Goal: Transaction & Acquisition: Purchase product/service

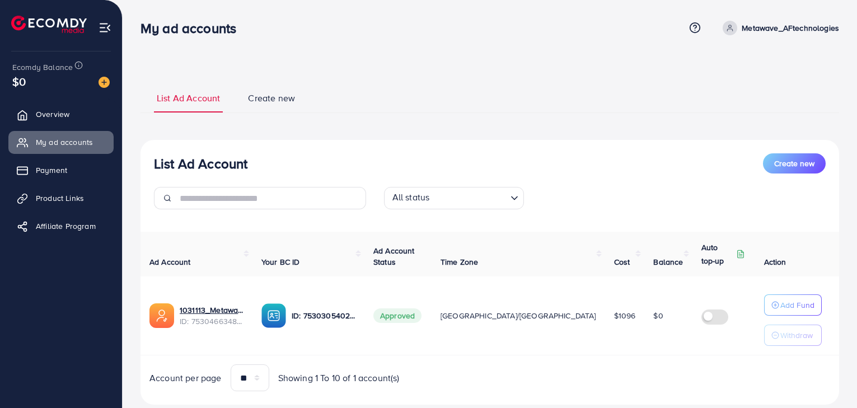
scroll to position [27, 0]
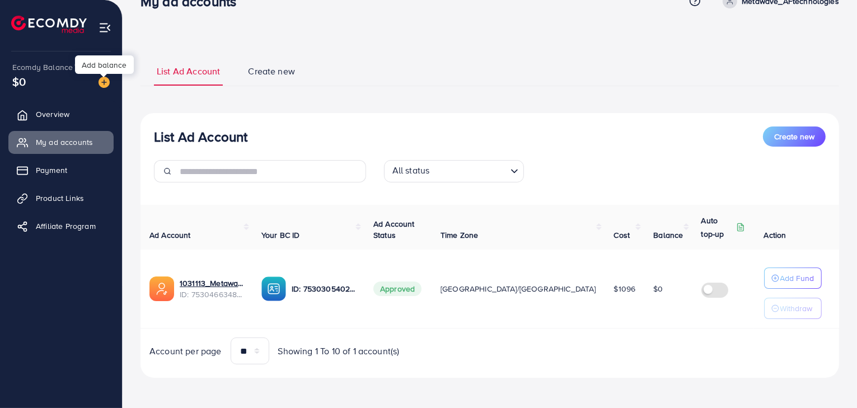
click at [104, 85] on img at bounding box center [104, 82] width 11 height 11
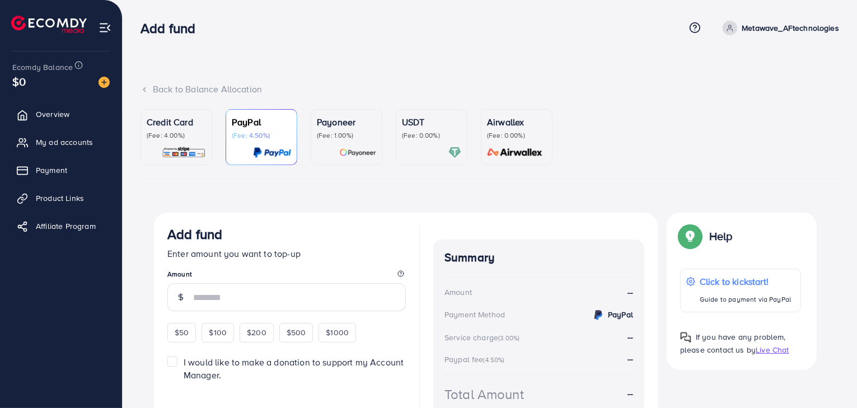
click at [199, 150] on img at bounding box center [184, 152] width 44 height 13
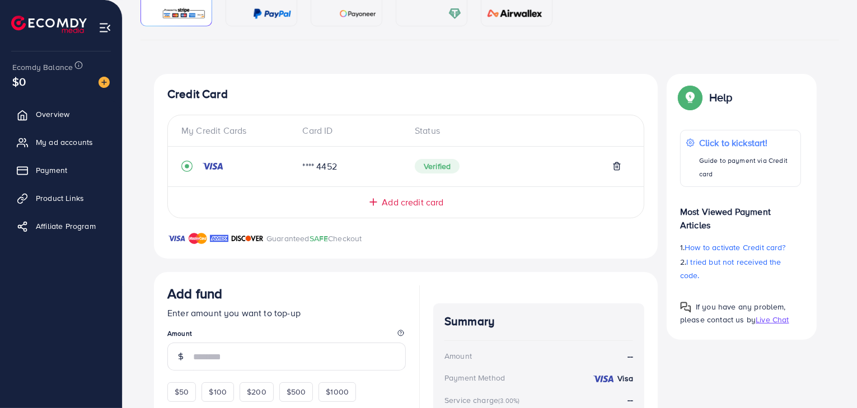
scroll to position [140, 0]
click at [399, 198] on span "Add credit card" at bounding box center [413, 201] width 62 height 13
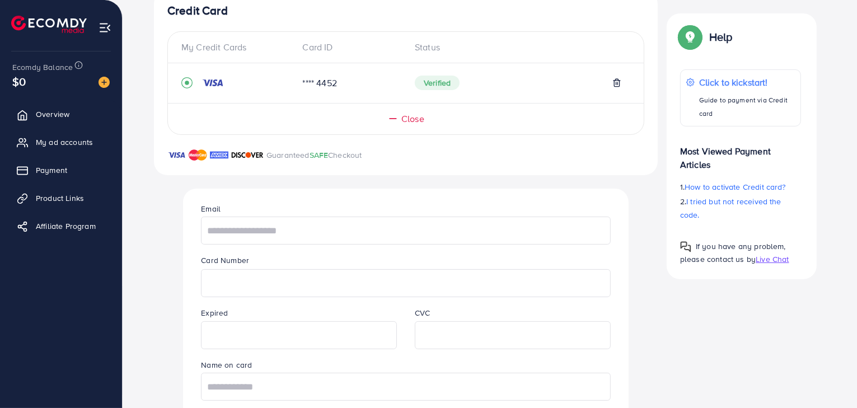
scroll to position [225, 0]
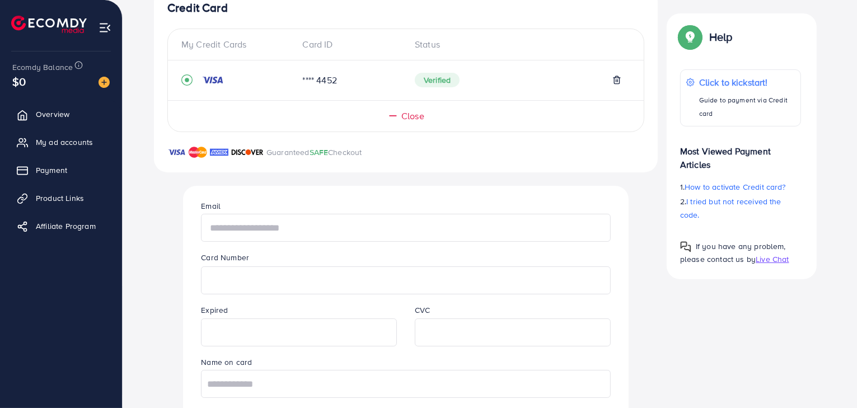
click at [353, 222] on input "text" at bounding box center [405, 228] width 409 height 28
drag, startPoint x: 359, startPoint y: 227, endPoint x: 142, endPoint y: 292, distance: 226.7
click at [144, 292] on div "**********" at bounding box center [490, 353] width 699 height 730
paste input "text"
type input "**********"
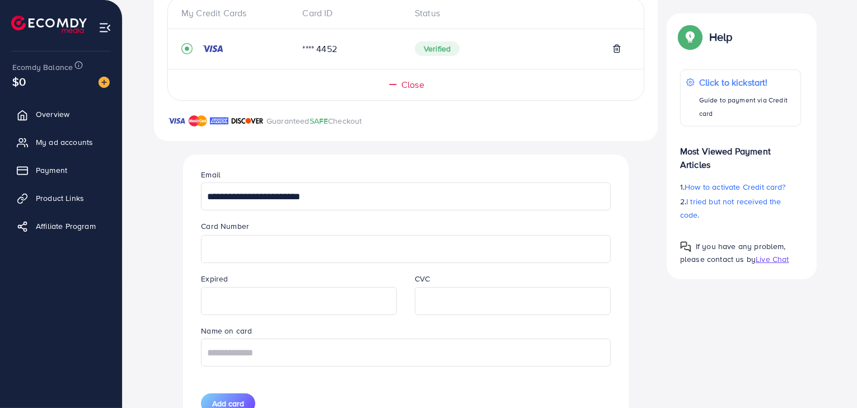
scroll to position [265, 0]
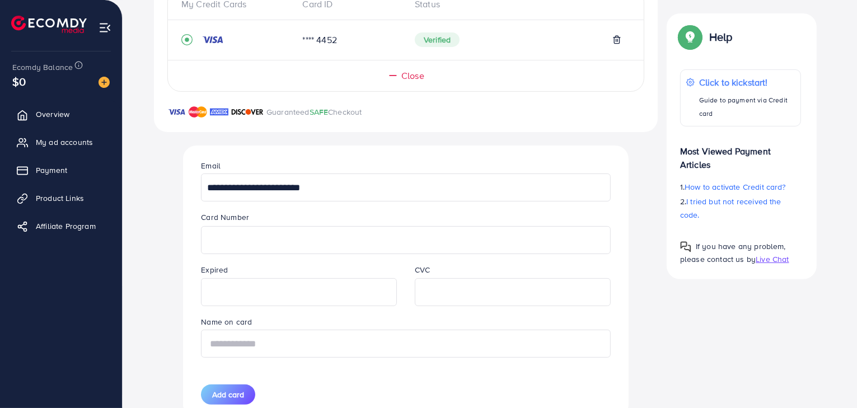
click at [389, 338] on input "text" at bounding box center [405, 344] width 409 height 28
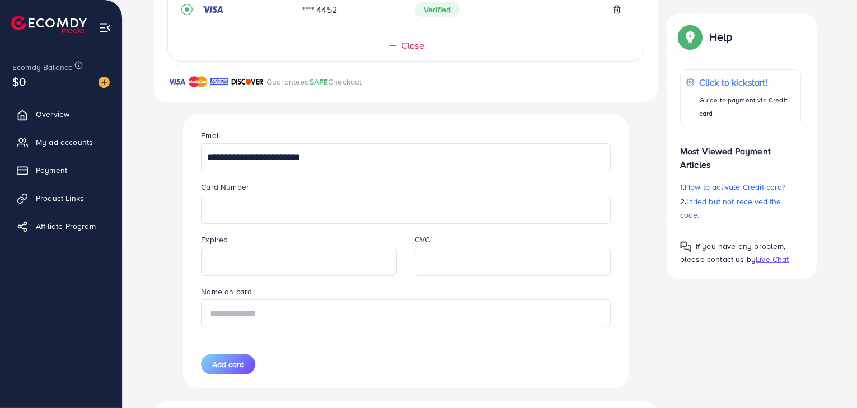
scroll to position [296, 0]
type input "*********"
click at [232, 367] on span "Add card" at bounding box center [228, 363] width 32 height 11
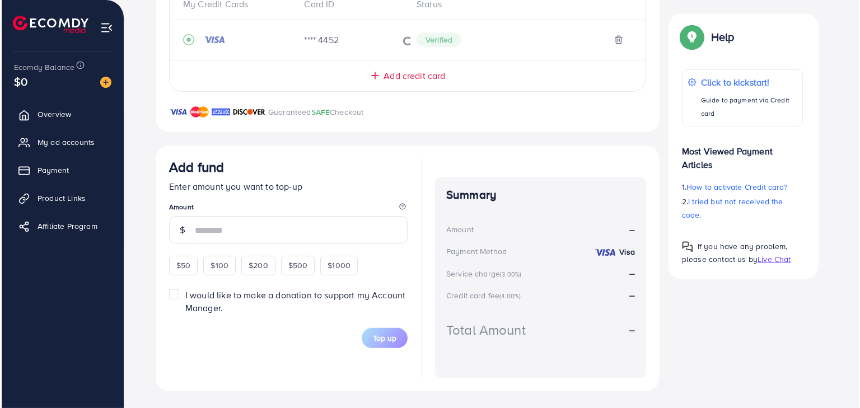
scroll to position [88, 0]
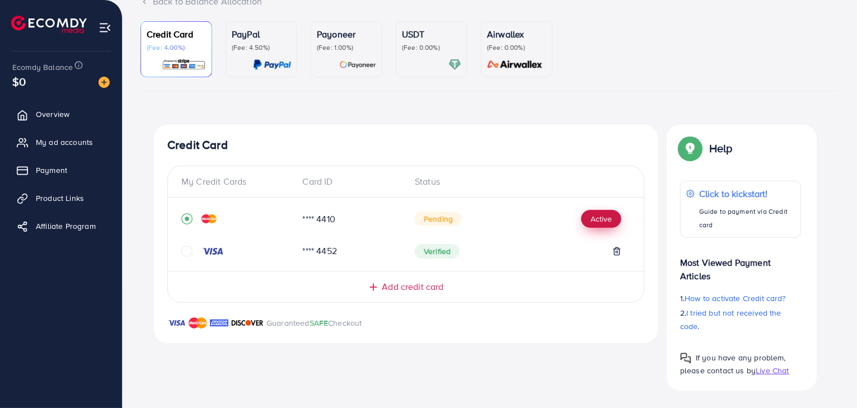
click at [609, 222] on button "Active" at bounding box center [601, 219] width 40 height 18
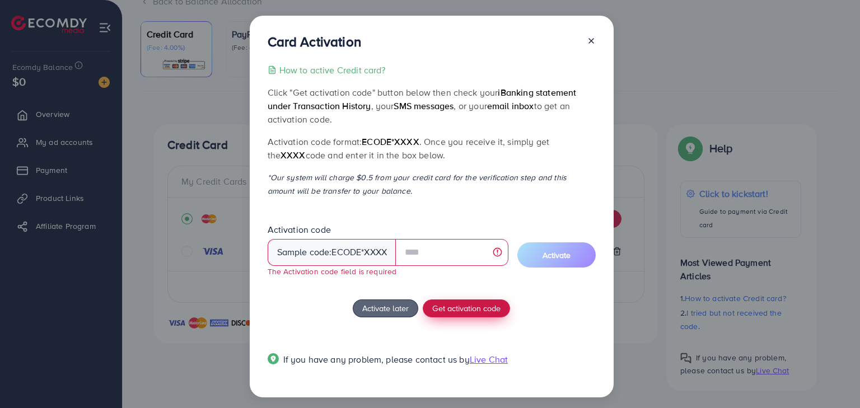
click at [445, 296] on div "How to active Credit card? Click "Get activation code" button below then check …" at bounding box center [432, 221] width 328 height 316
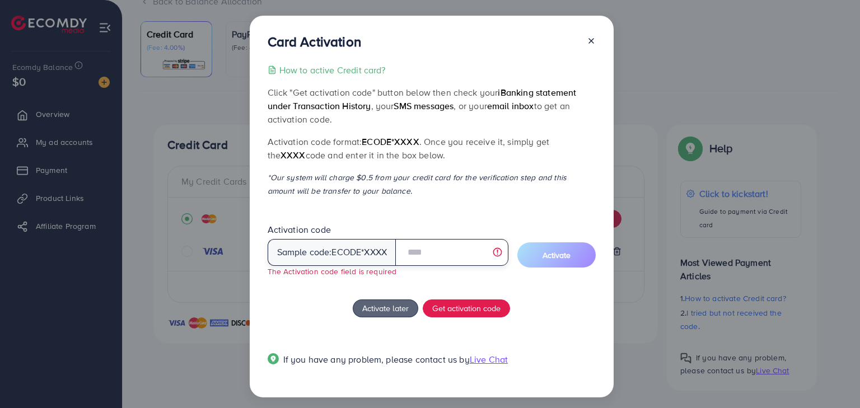
click at [423, 254] on input "text" at bounding box center [451, 252] width 113 height 27
click at [457, 250] on input "text" at bounding box center [451, 252] width 113 height 27
click at [461, 258] on input "text" at bounding box center [451, 252] width 113 height 27
click at [423, 249] on input "text" at bounding box center [451, 252] width 113 height 27
click at [408, 294] on div "How to active Credit card? Click "Get activation code" button below then check …" at bounding box center [432, 221] width 328 height 316
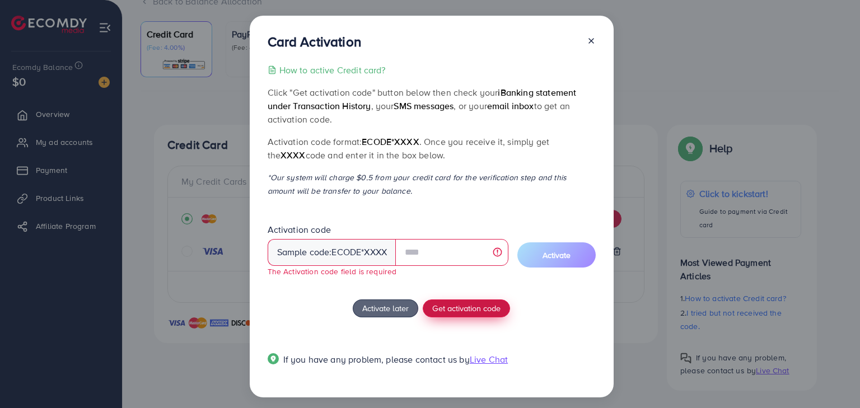
click at [450, 305] on span "Get activation code" at bounding box center [466, 308] width 68 height 12
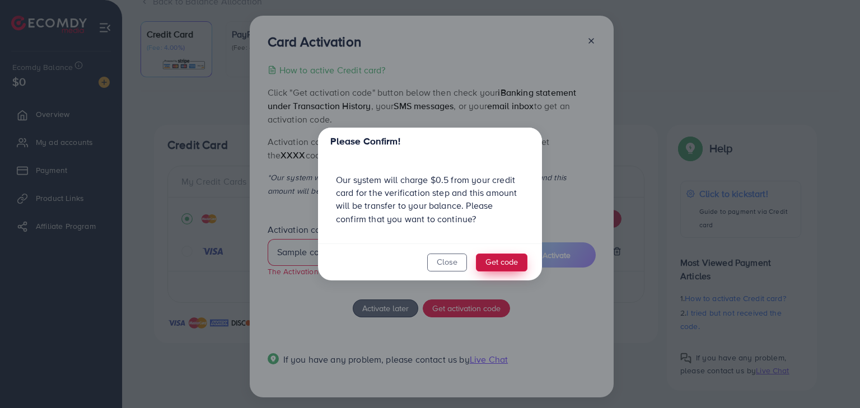
click at [493, 264] on button "Get code" at bounding box center [502, 263] width 52 height 18
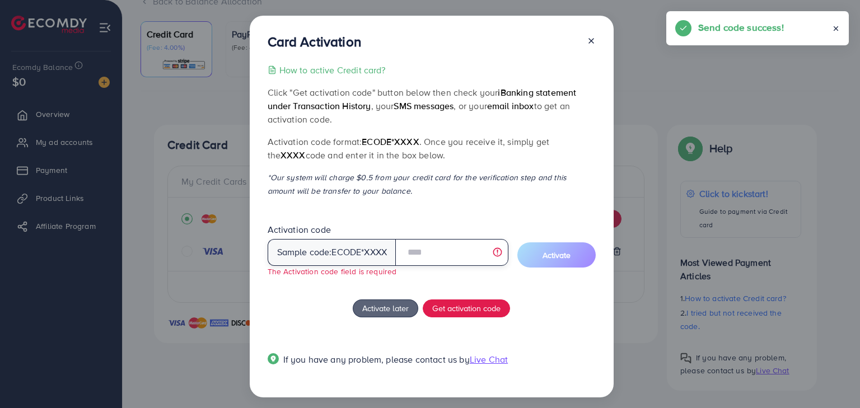
click at [444, 262] on input "text" at bounding box center [451, 252] width 113 height 27
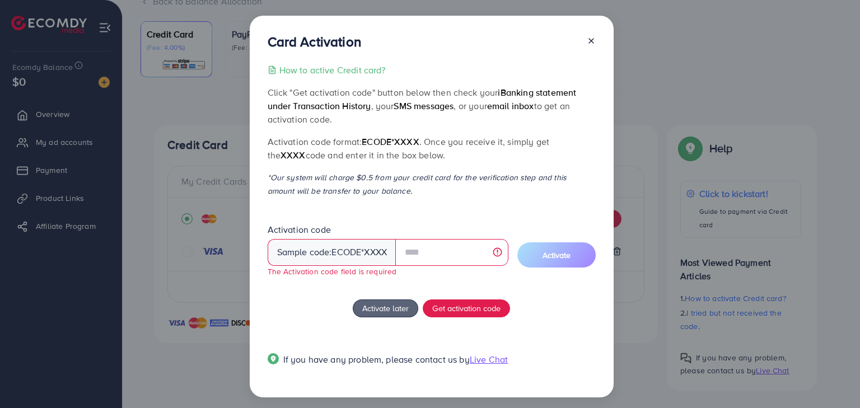
click at [417, 287] on div "How to active Credit card? Click "Get activation code" button below then check …" at bounding box center [432, 221] width 328 height 316
click at [450, 310] on span "Get activation code" at bounding box center [466, 308] width 68 height 12
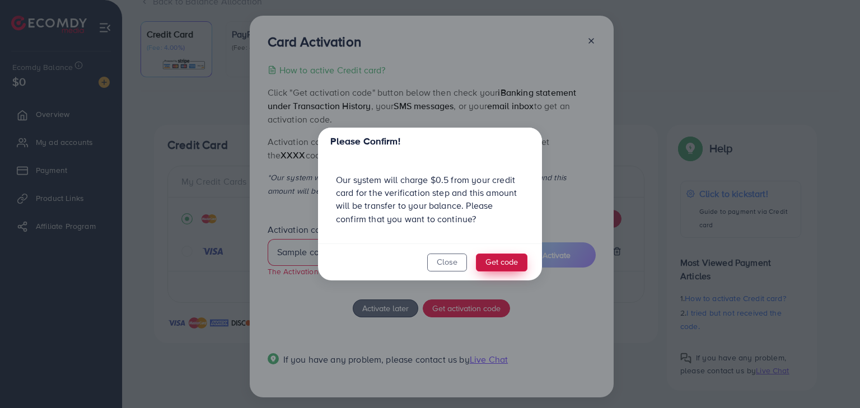
click at [499, 258] on button "Get code" at bounding box center [502, 263] width 52 height 18
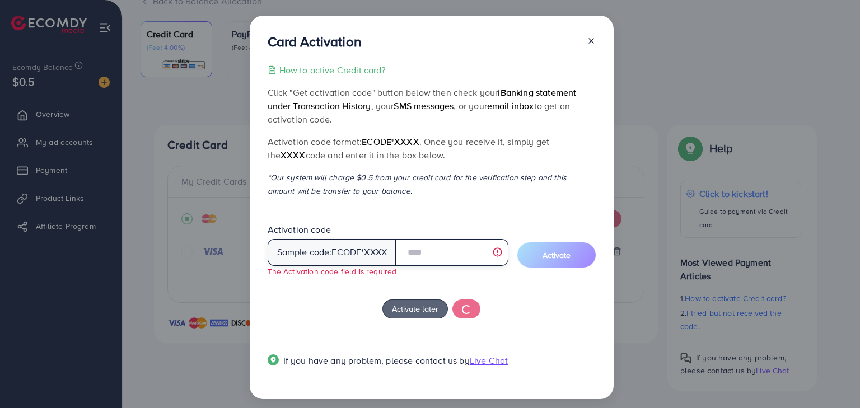
click at [437, 255] on input "text" at bounding box center [451, 252] width 113 height 27
click at [440, 252] on input "text" at bounding box center [451, 252] width 113 height 27
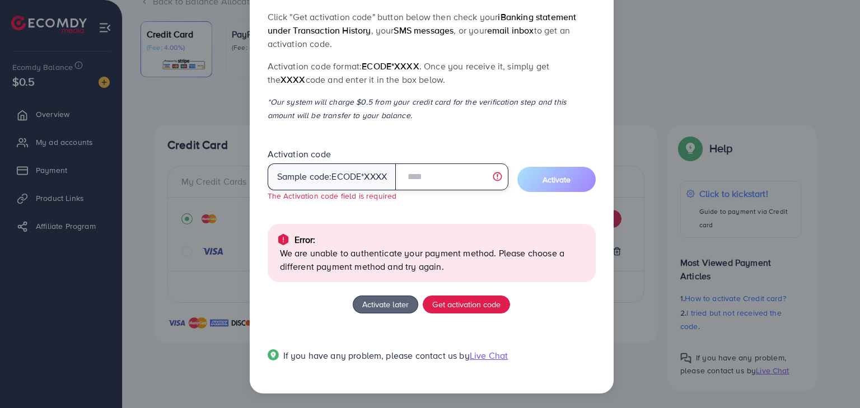
scroll to position [77, 0]
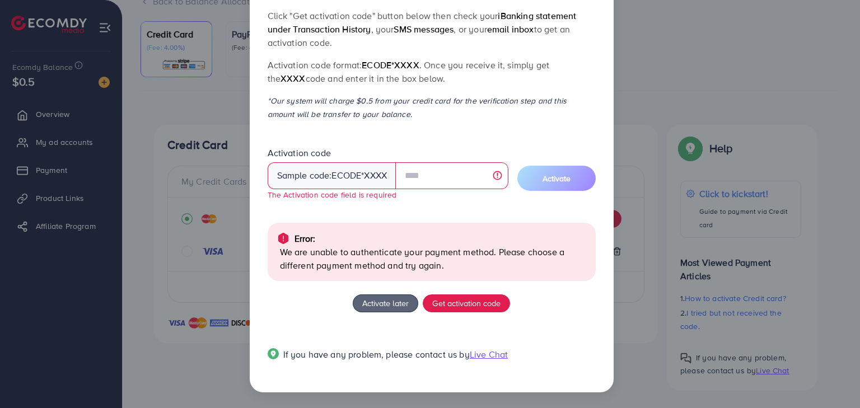
click at [396, 264] on p "We are unable to authenticate your payment method. Please choose a different pa…" at bounding box center [433, 258] width 307 height 27
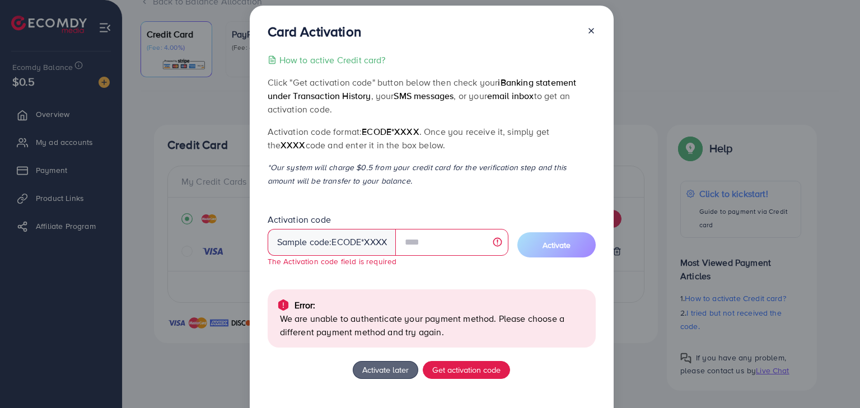
scroll to position [0, 0]
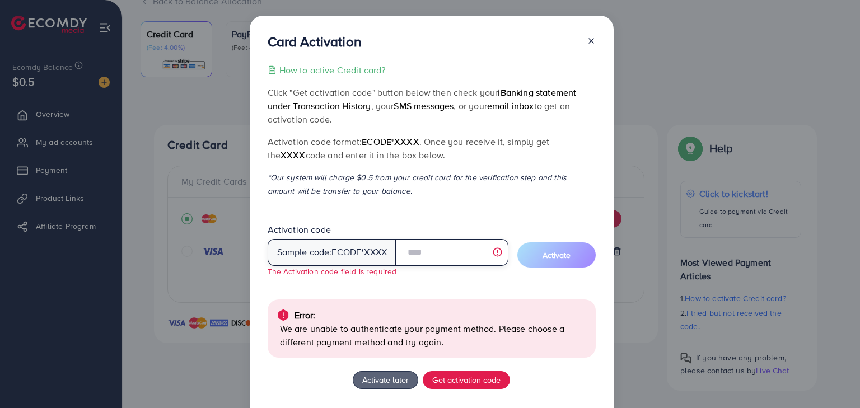
click at [436, 244] on input "text" at bounding box center [451, 252] width 113 height 27
click at [437, 254] on input "text" at bounding box center [451, 252] width 113 height 27
click at [439, 258] on input "text" at bounding box center [451, 252] width 113 height 27
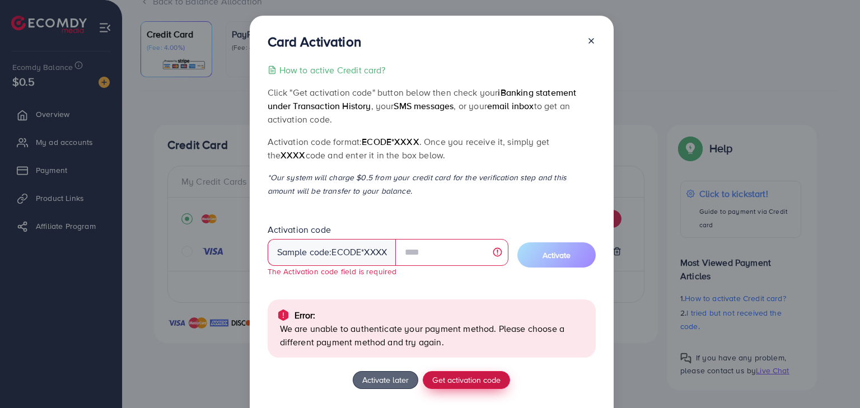
click at [442, 375] on span "Get activation code" at bounding box center [466, 380] width 68 height 12
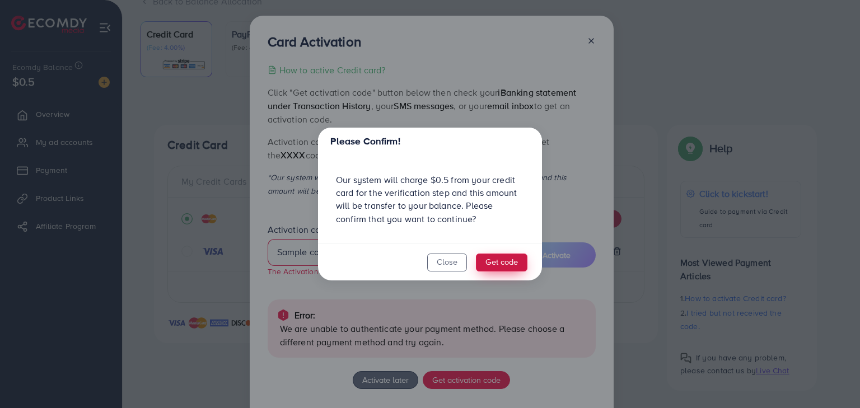
click at [494, 257] on button "Get code" at bounding box center [502, 263] width 52 height 18
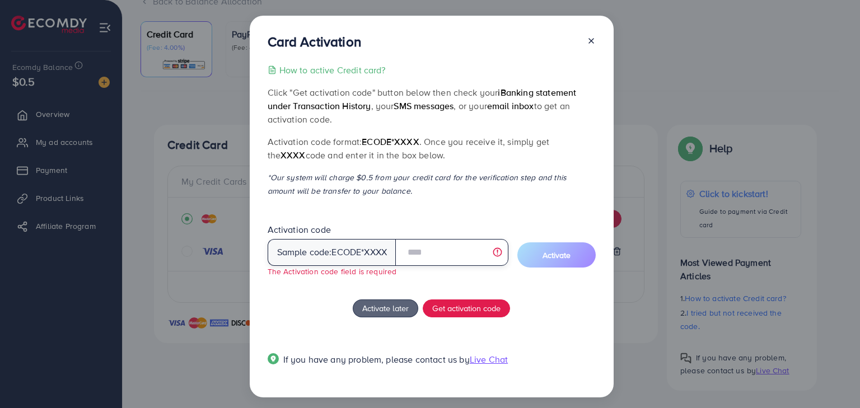
click at [437, 256] on input "text" at bounding box center [451, 252] width 113 height 27
click at [425, 254] on input "text" at bounding box center [451, 252] width 113 height 27
click at [453, 255] on input "text" at bounding box center [451, 252] width 113 height 27
type input "*"
click at [435, 256] on input "text" at bounding box center [451, 252] width 113 height 27
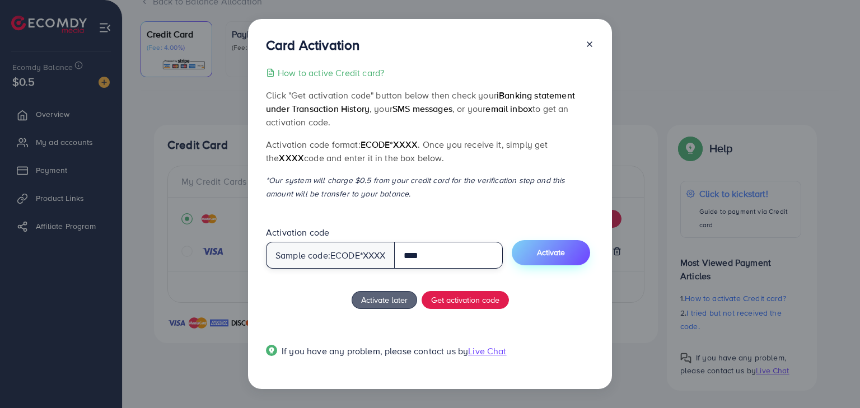
type input "****"
click at [574, 258] on button "Activate" at bounding box center [551, 252] width 78 height 25
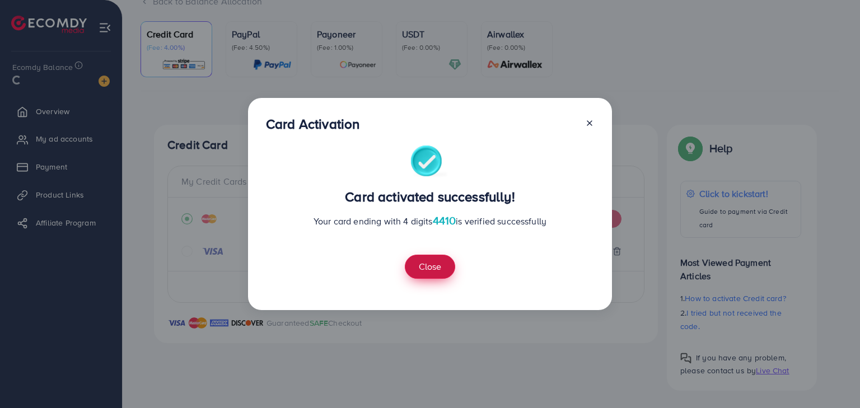
click at [439, 258] on button "Close" at bounding box center [430, 267] width 50 height 24
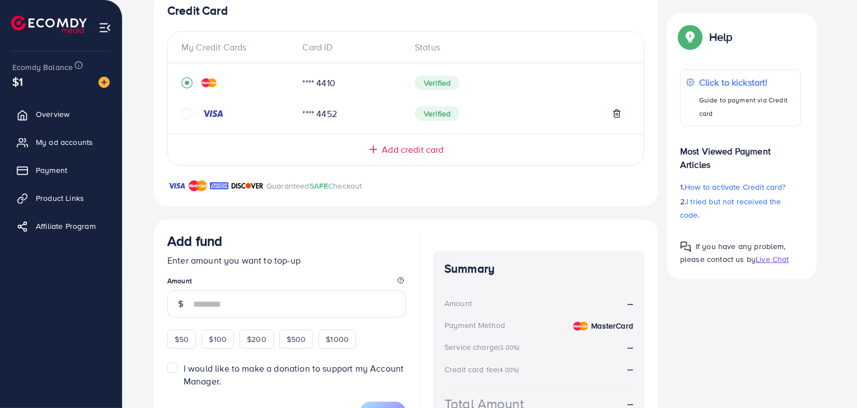
scroll to position [296, 0]
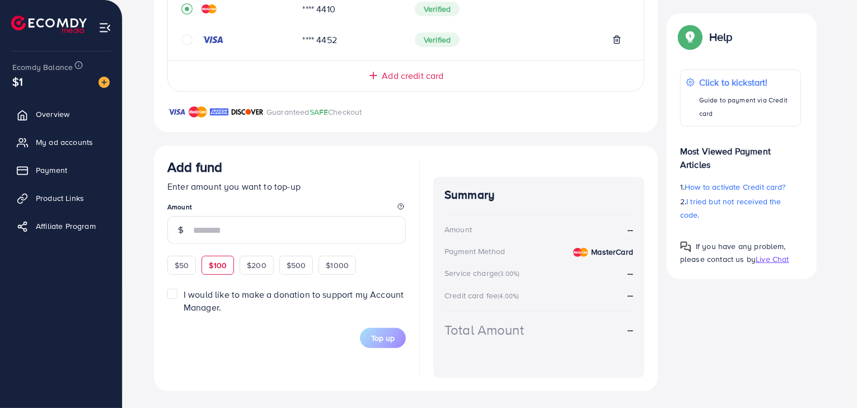
click at [212, 262] on div "Add fund Enter amount you want to top-up Amount $50 $100 $200 $500 $1000" at bounding box center [286, 217] width 238 height 116
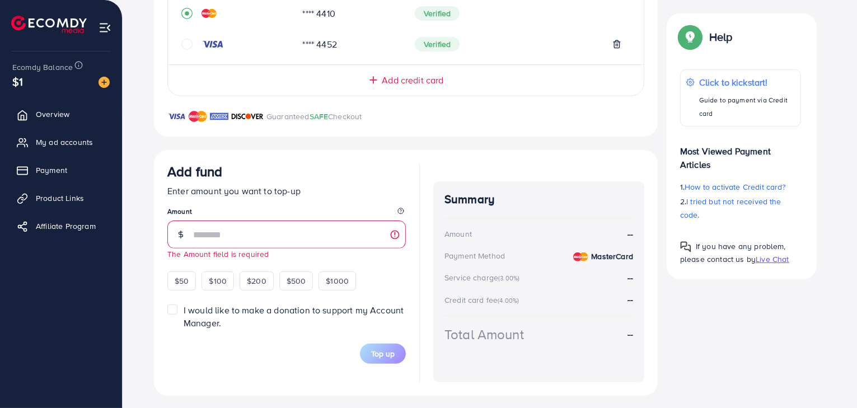
scroll to position [293, 0]
click at [221, 277] on span "$100" at bounding box center [218, 279] width 18 height 11
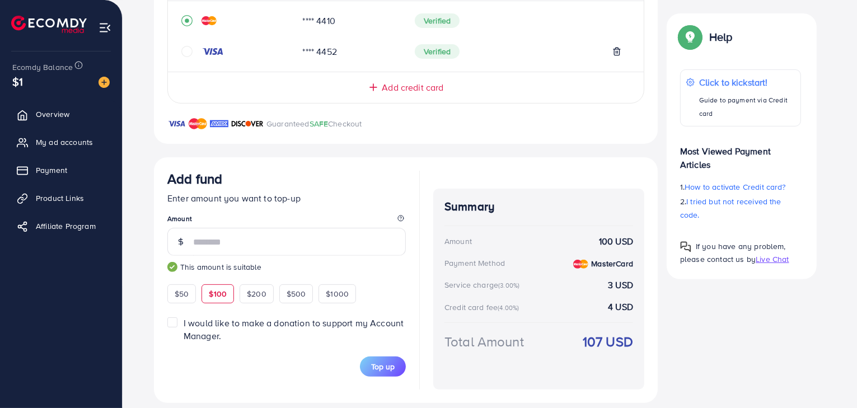
scroll to position [296, 0]
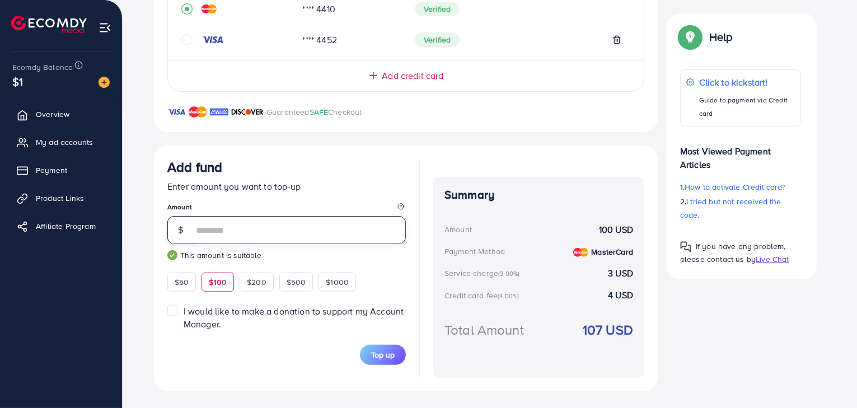
click at [234, 232] on input "number" at bounding box center [299, 230] width 213 height 28
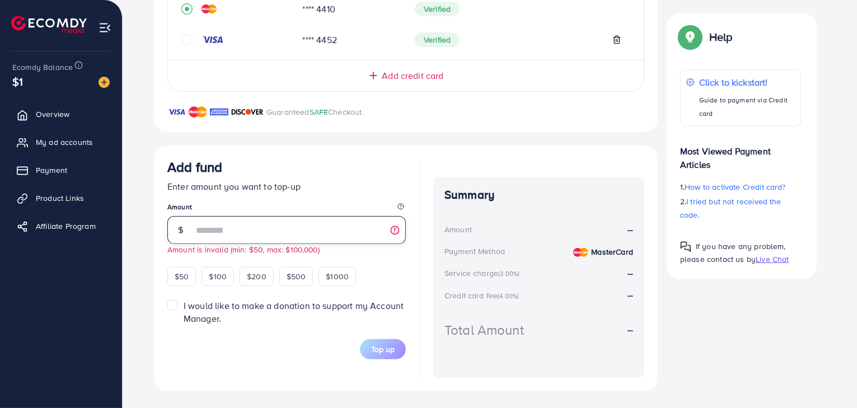
type input "*"
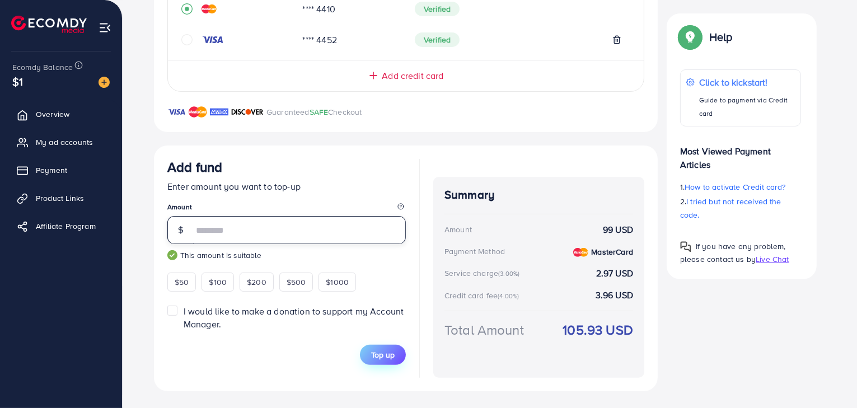
type input "**"
click at [380, 350] on span "Top up" at bounding box center [383, 354] width 24 height 11
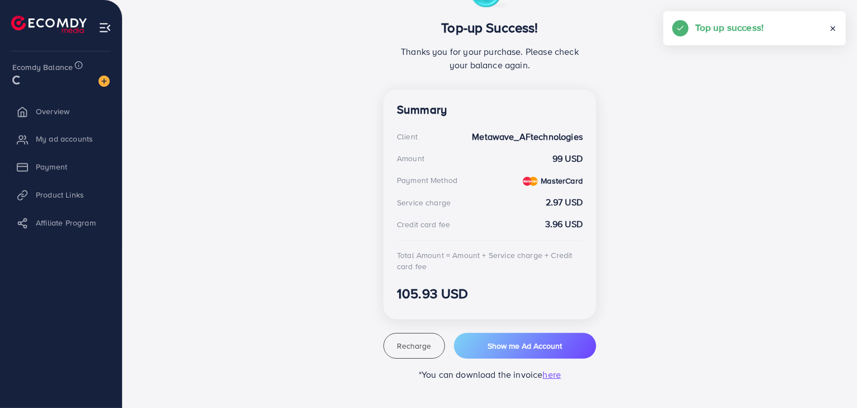
scroll to position [236, 0]
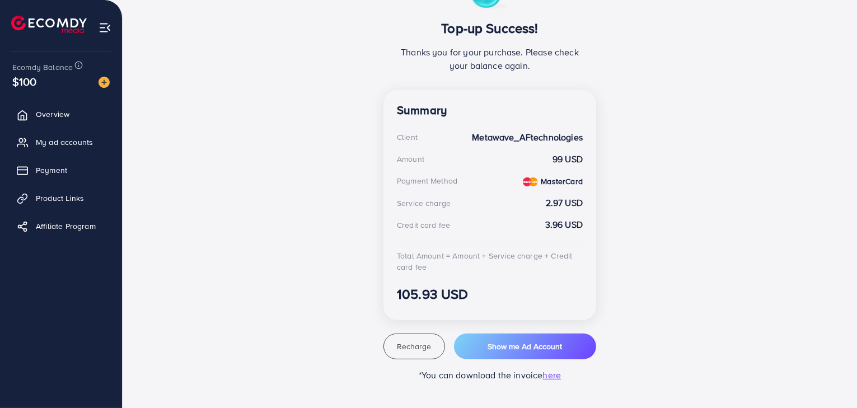
drag, startPoint x: 380, startPoint y: 350, endPoint x: 486, endPoint y: 100, distance: 271.4
click at [483, 104] on div "Summary Client Metawave_AFtechnologies Amount 99 USD Payment Method MasterCard …" at bounding box center [489, 205] width 213 height 230
click at [291, 180] on div "Top-up Success! Thanks you for your purchase. Please check your balance again. …" at bounding box center [490, 179] width 672 height 405
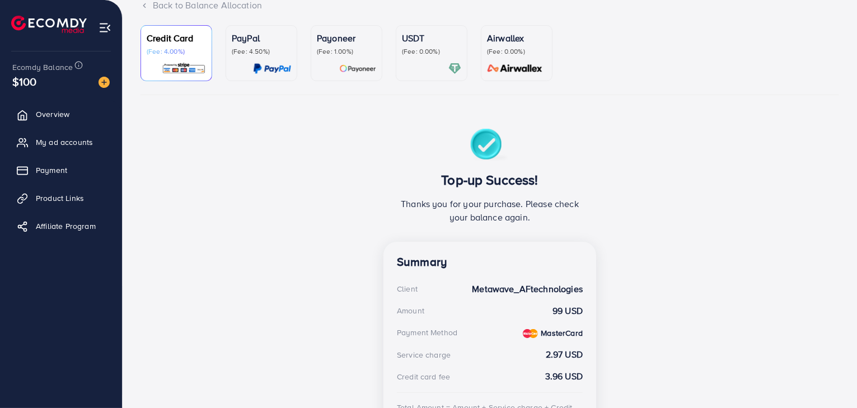
scroll to position [31, 0]
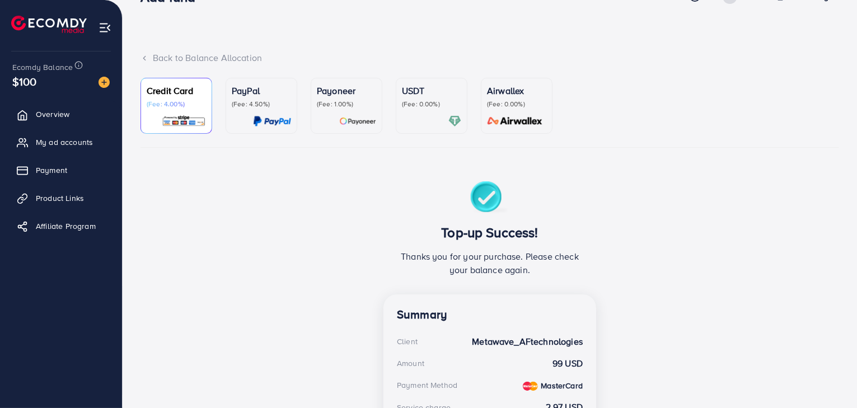
click at [36, 71] on span "Ecomdy Balance" at bounding box center [42, 67] width 60 height 11
click at [36, 79] on span "$100" at bounding box center [24, 81] width 29 height 29
click at [49, 112] on span "Overview" at bounding box center [56, 114] width 34 height 11
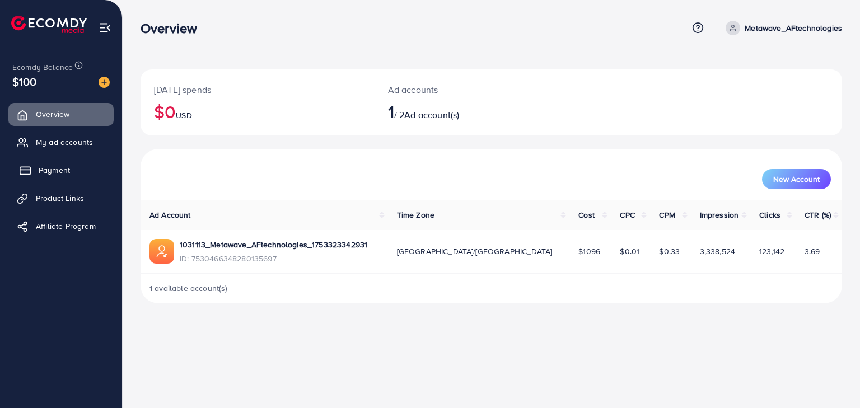
click at [59, 161] on link "Payment" at bounding box center [60, 170] width 105 height 22
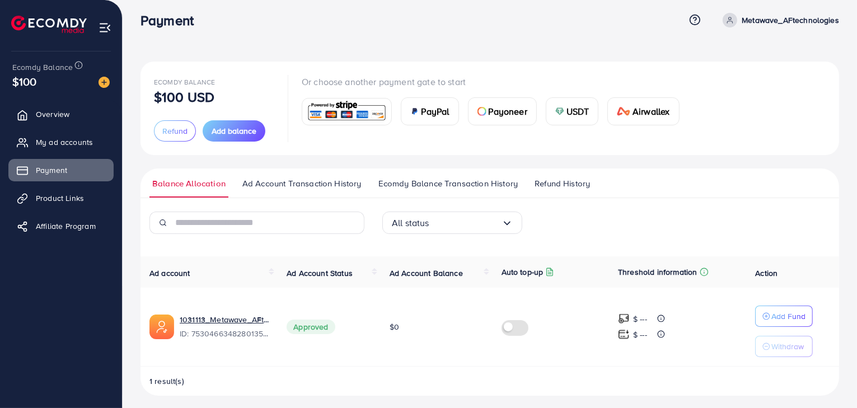
scroll to position [12, 0]
